Goal: Task Accomplishment & Management: Use online tool/utility

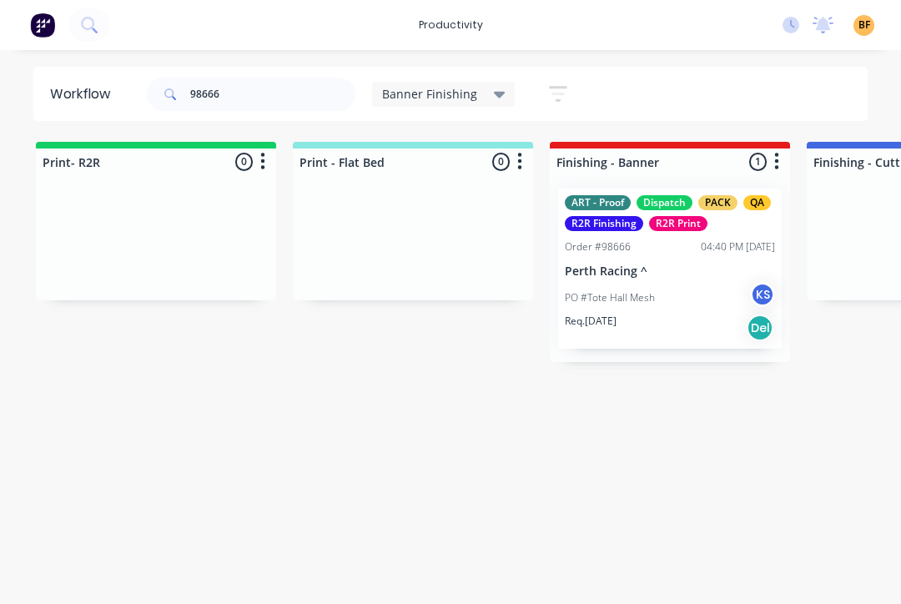
click at [276, 110] on input "98666" at bounding box center [272, 94] width 165 height 33
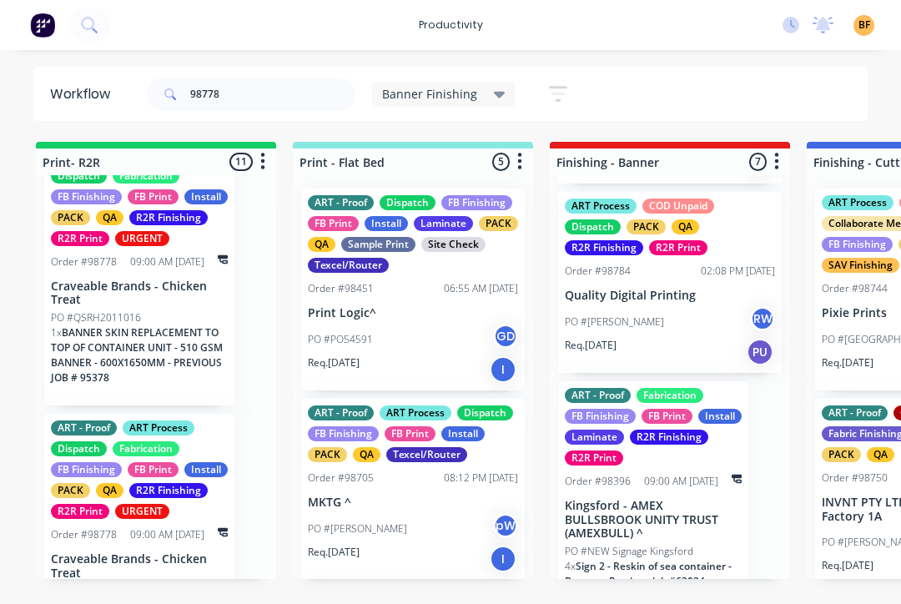
scroll to position [1753, 0]
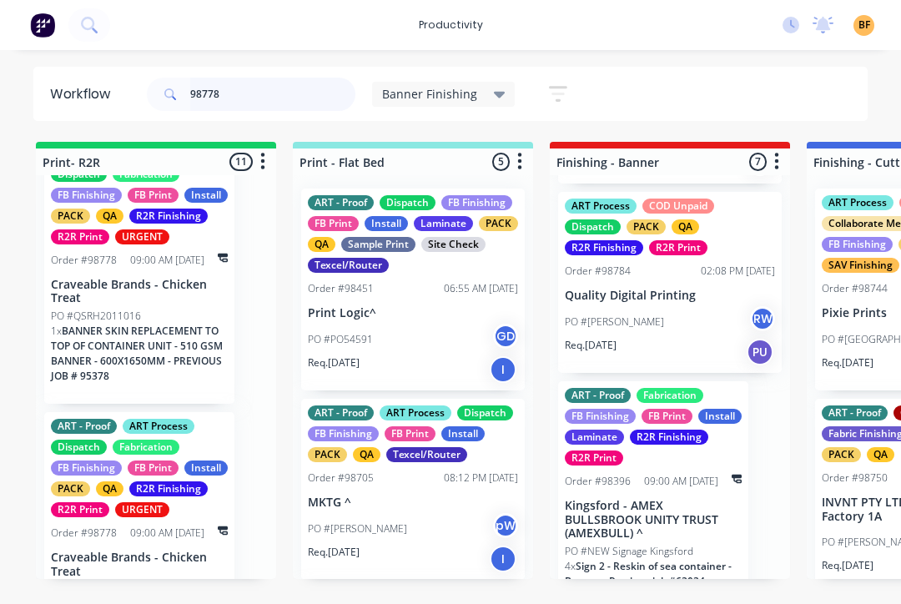
type input "98778"
click at [166, 324] on div "PO #QSRH2011016" at bounding box center [139, 316] width 177 height 15
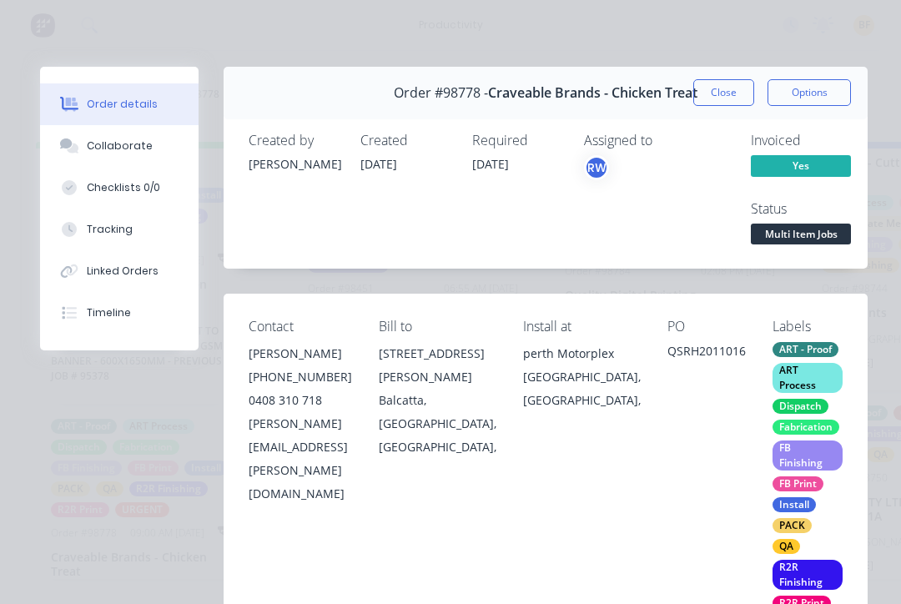
click at [148, 240] on button "Tracking" at bounding box center [119, 230] width 159 height 42
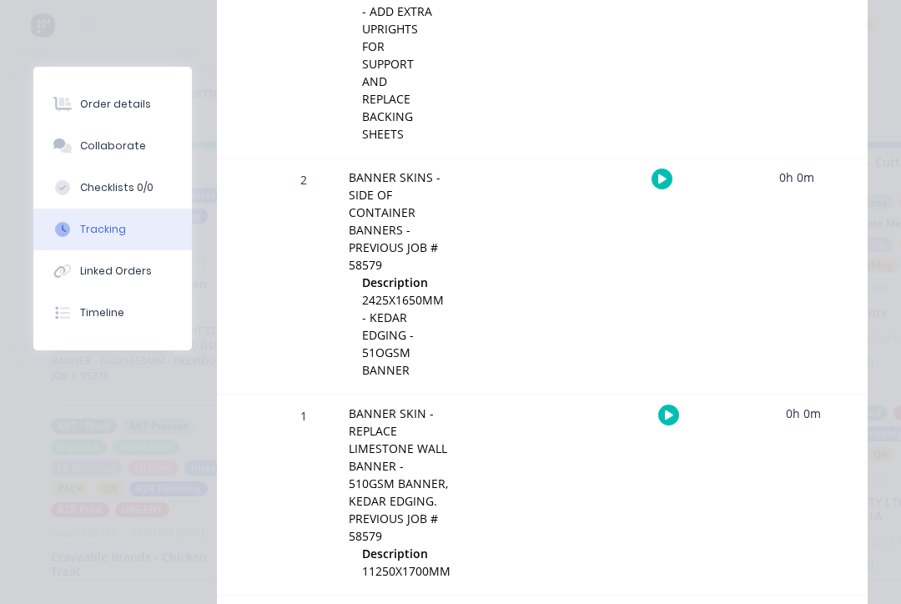
scroll to position [687, 0]
click at [665, 184] on button "button" at bounding box center [662, 178] width 21 height 21
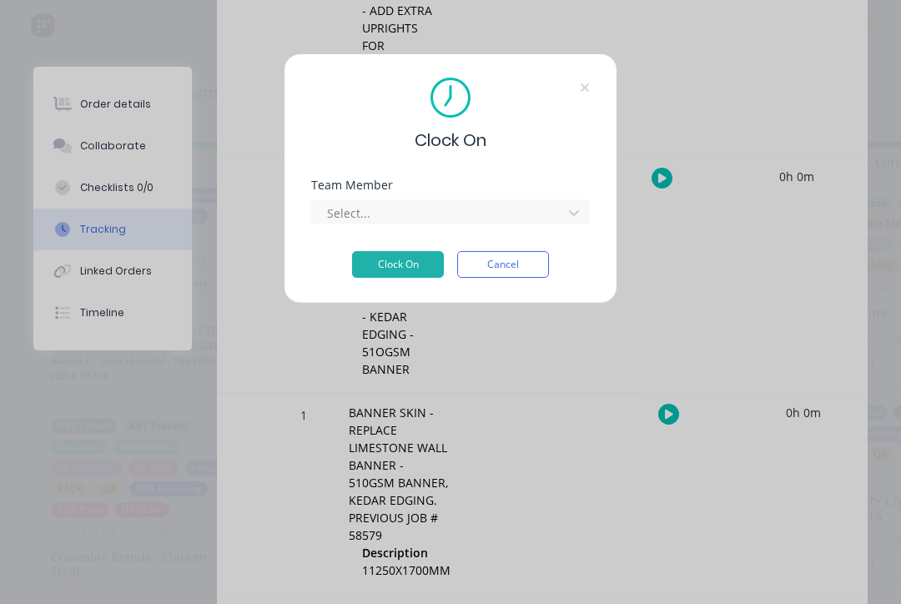
click at [566, 226] on div "Team Member Select..." at bounding box center [450, 215] width 279 height 72
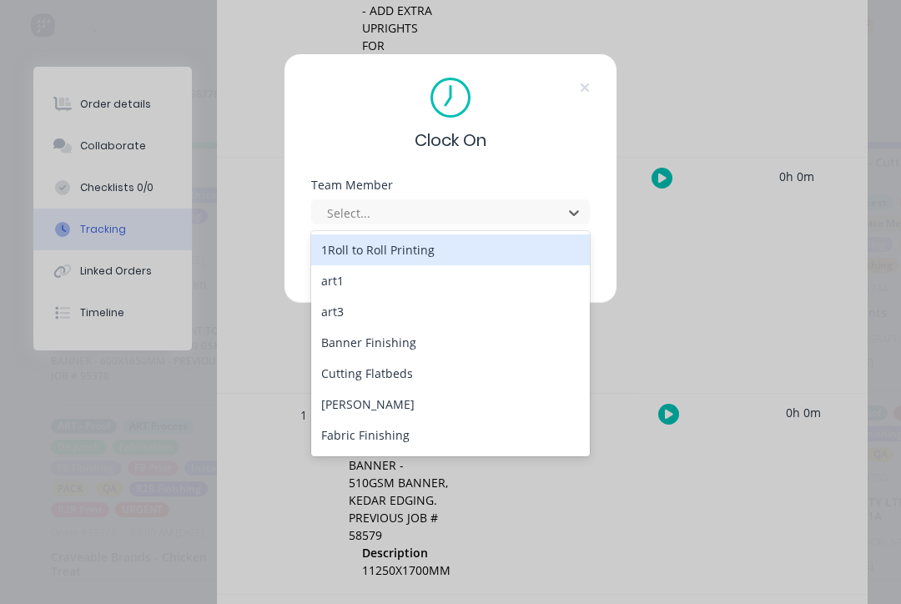
click at [469, 354] on div "Banner Finishing" at bounding box center [450, 342] width 279 height 31
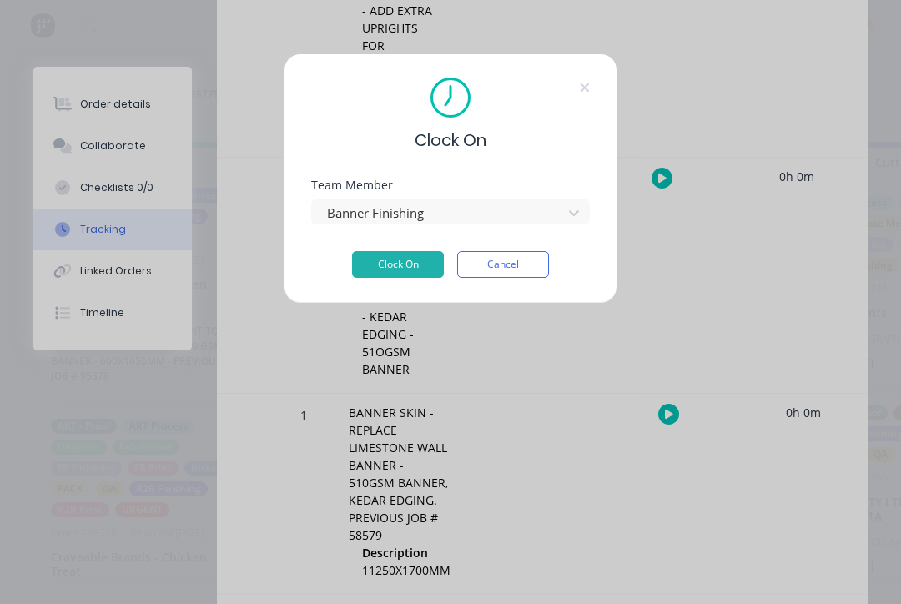
click at [421, 261] on button "Clock On" at bounding box center [398, 264] width 92 height 27
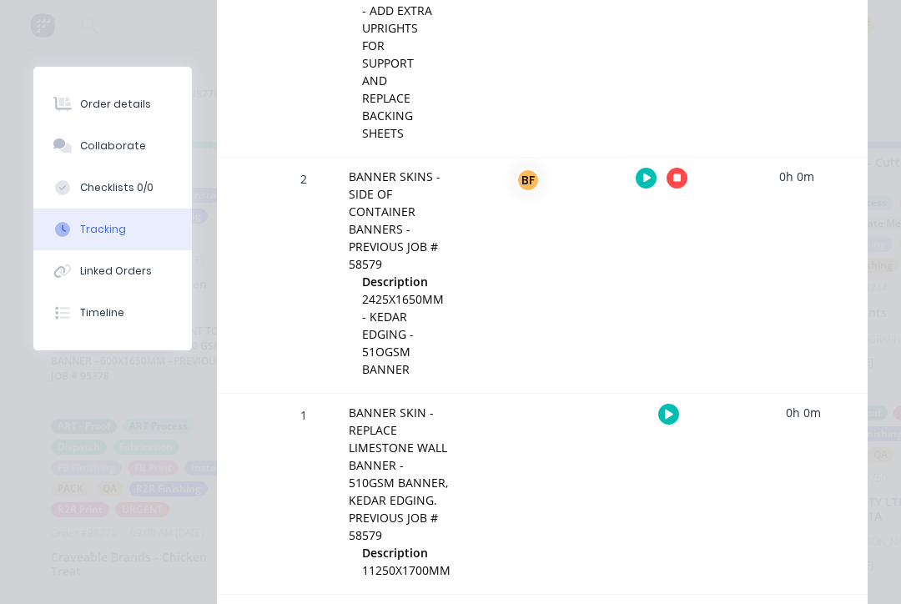
click at [671, 421] on button "button" at bounding box center [668, 414] width 21 height 21
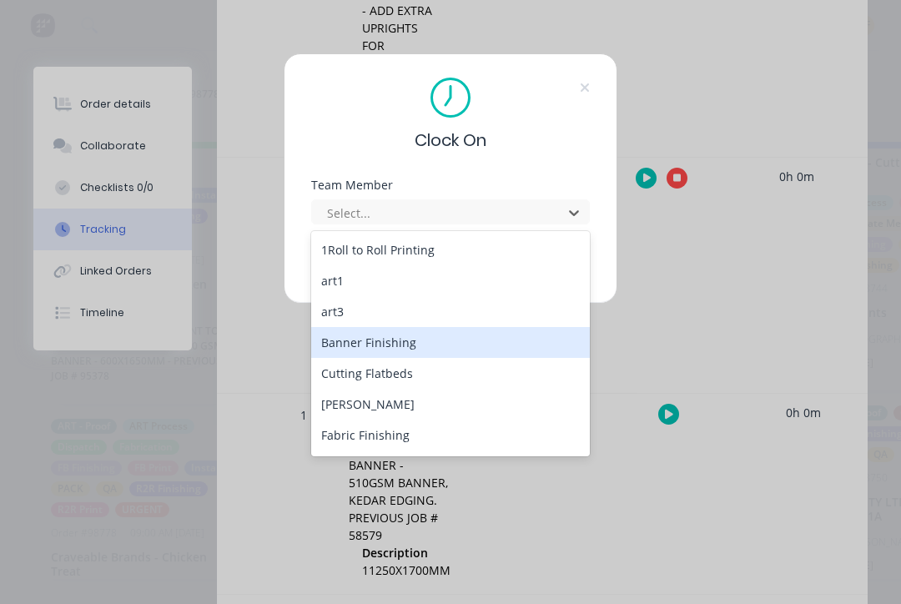
click at [473, 345] on div "Banner Finishing" at bounding box center [450, 342] width 279 height 31
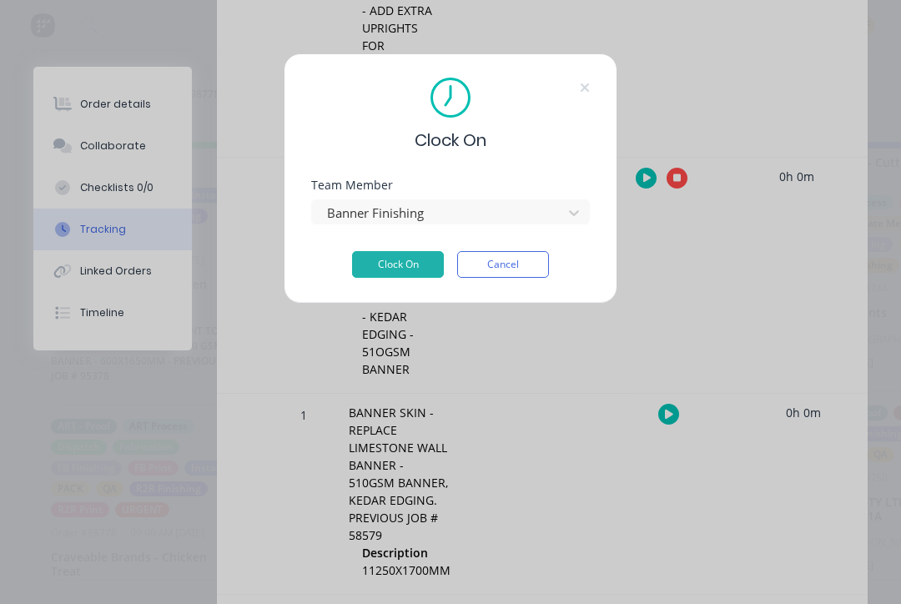
click at [413, 262] on button "Clock On" at bounding box center [398, 264] width 92 height 27
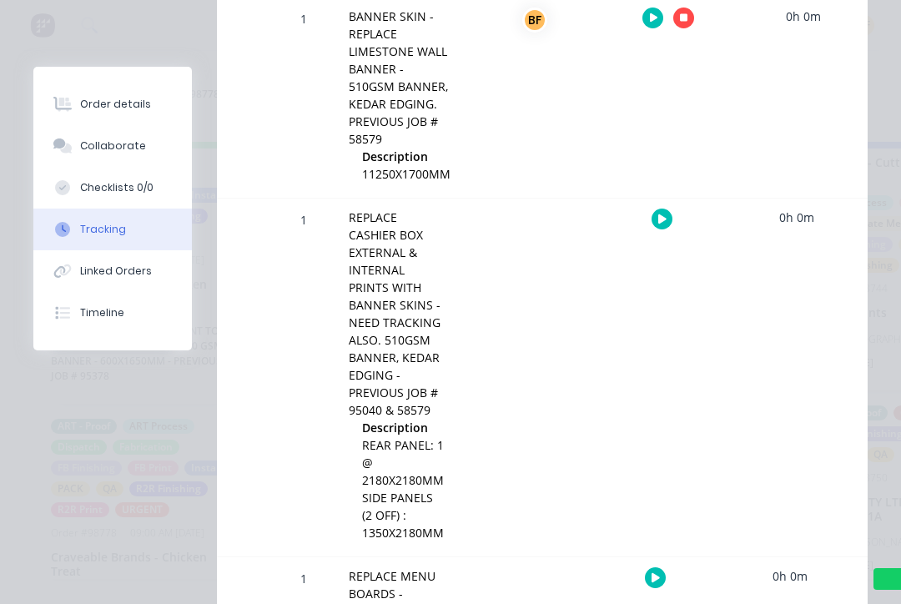
scroll to position [1080, 0]
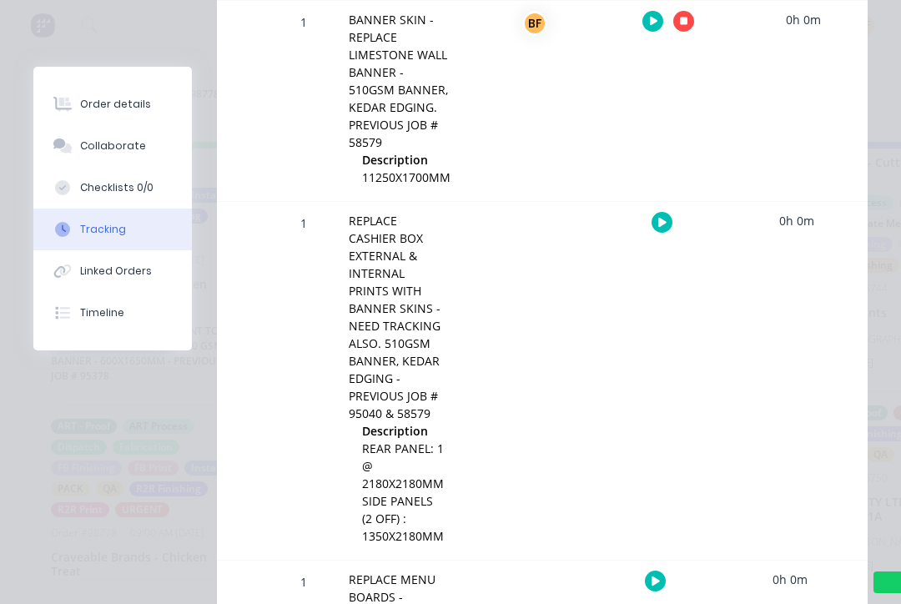
click at [660, 229] on button "button" at bounding box center [662, 222] width 21 height 21
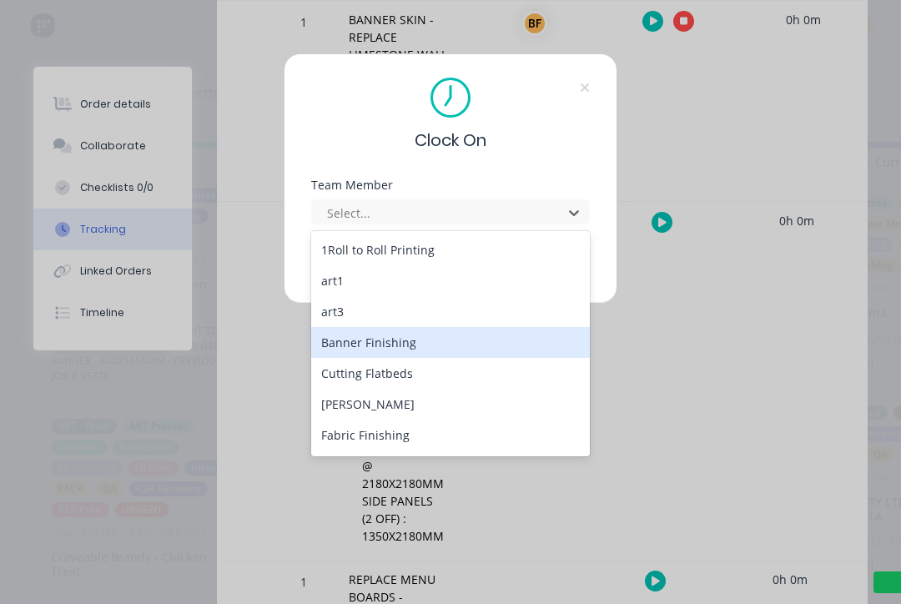
click at [451, 352] on div "Banner Finishing" at bounding box center [450, 342] width 279 height 31
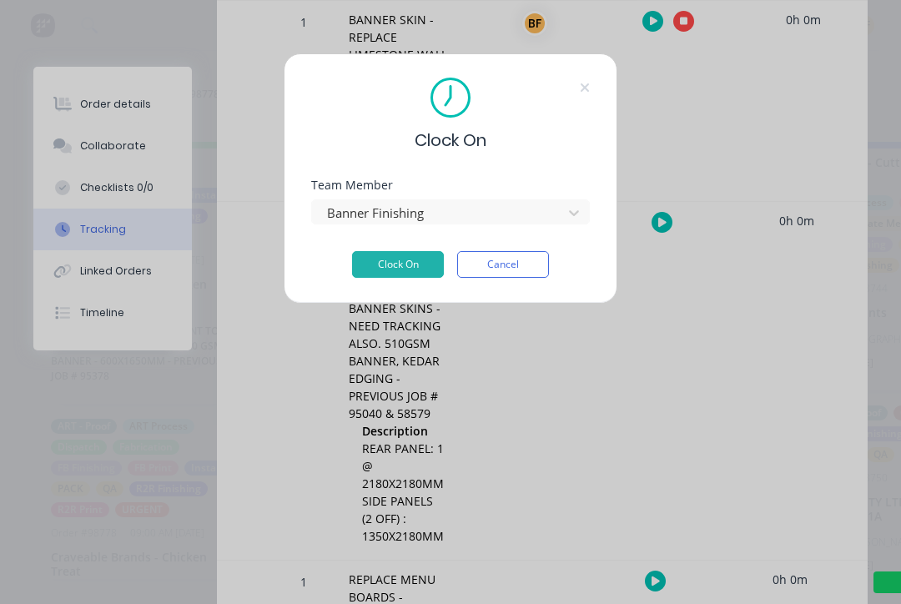
click at [411, 261] on button "Clock On" at bounding box center [398, 264] width 92 height 27
